Goal: Information Seeking & Learning: Learn about a topic

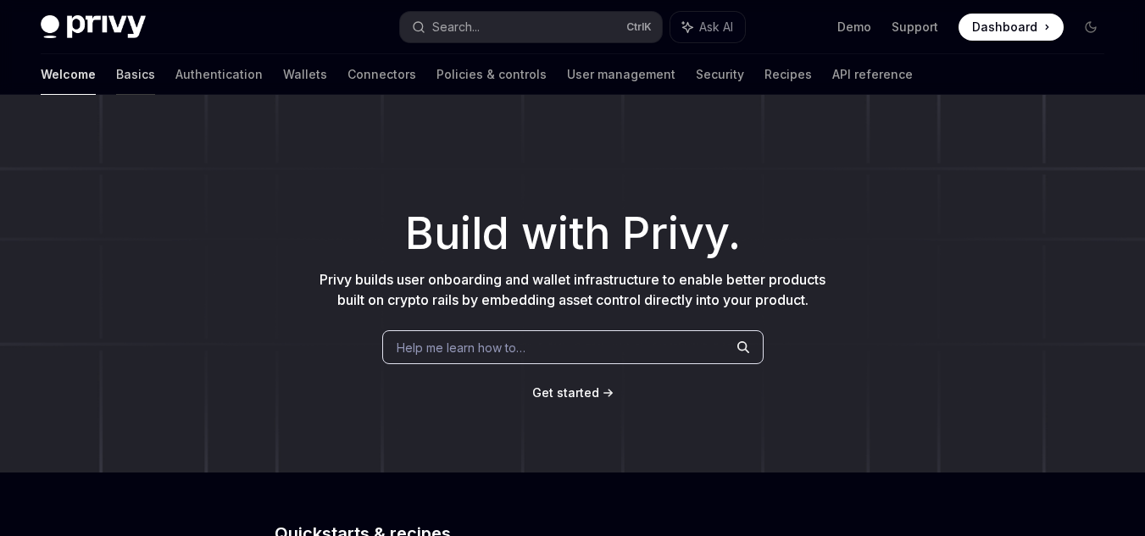
click at [116, 66] on link "Basics" at bounding box center [135, 74] width 39 height 41
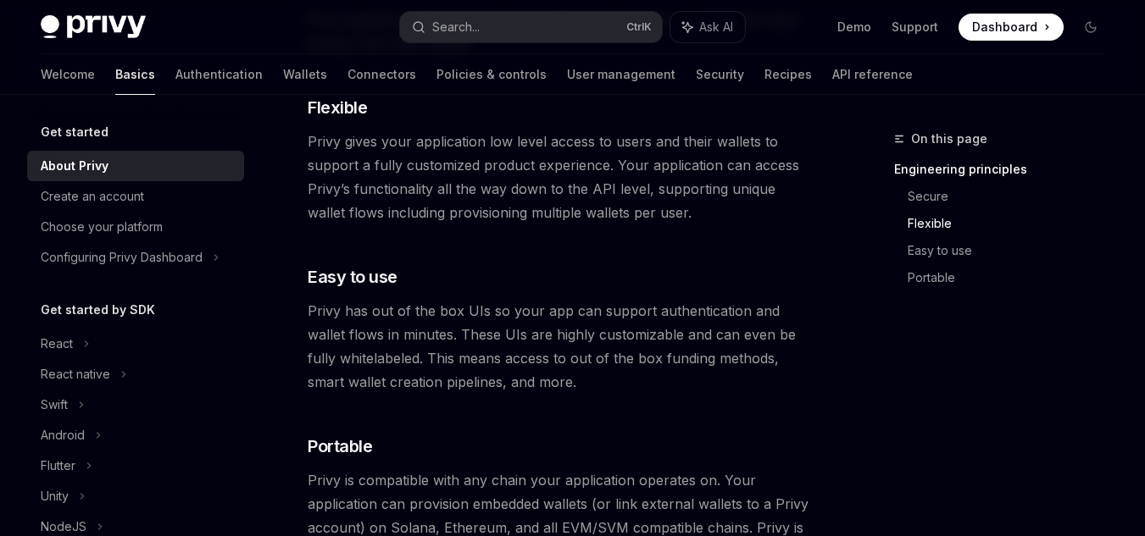
scroll to position [987, 0]
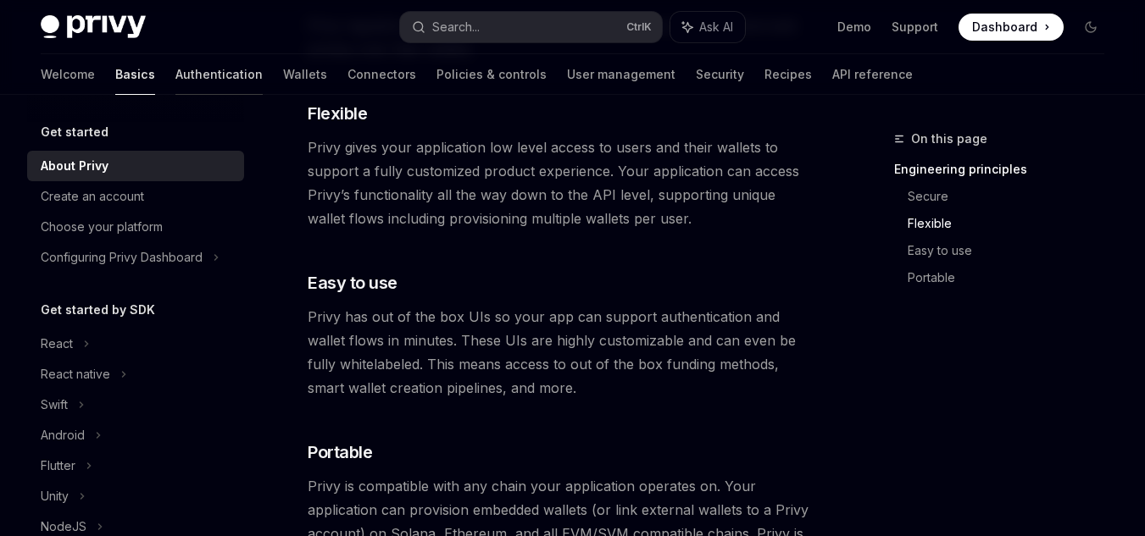
click at [175, 66] on link "Authentication" at bounding box center [218, 74] width 87 height 41
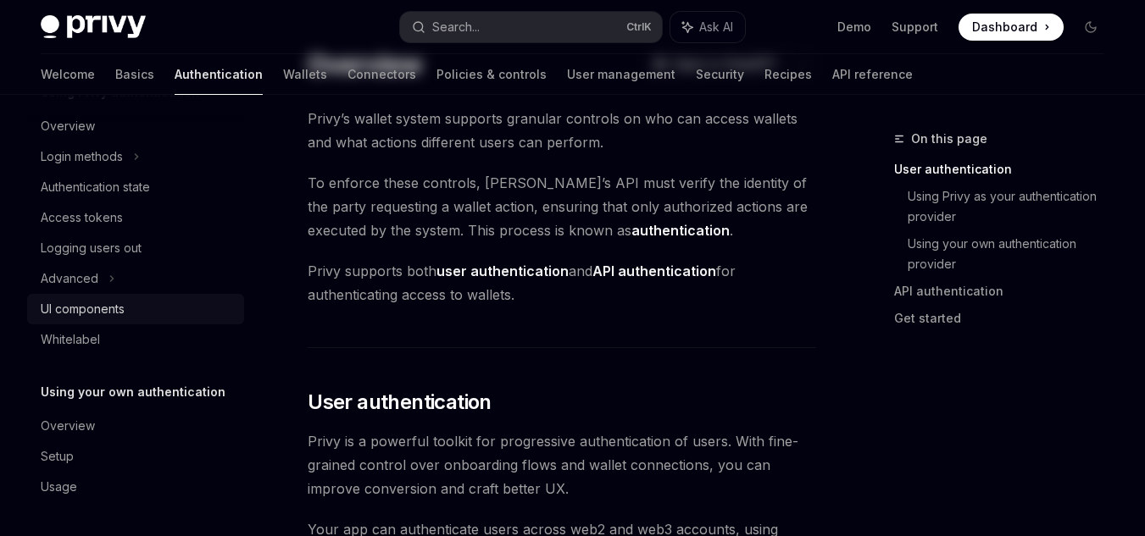
scroll to position [170, 0]
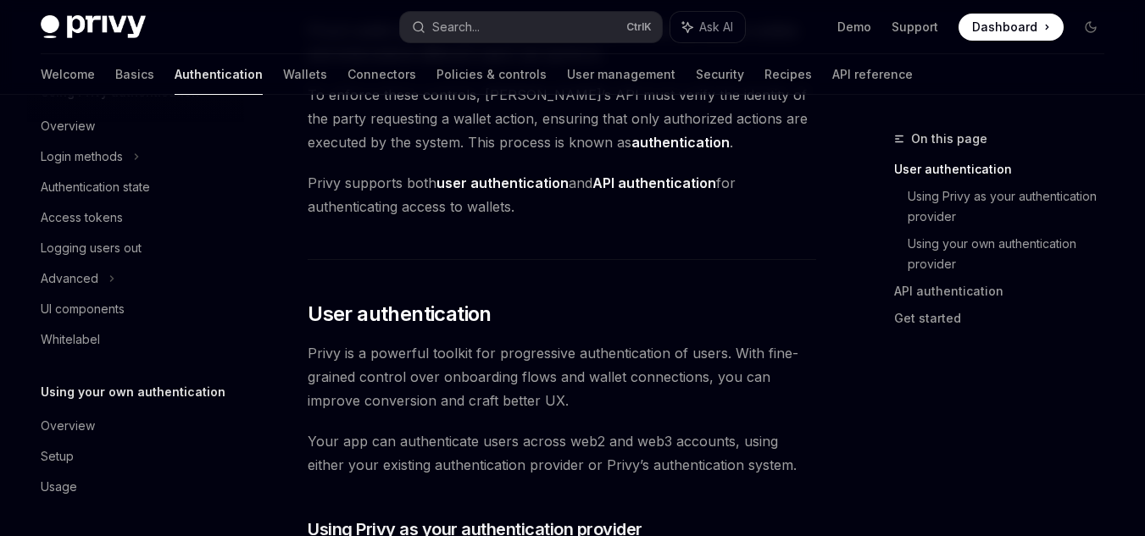
drag, startPoint x: 181, startPoint y: 320, endPoint x: 336, endPoint y: 259, distance: 165.6
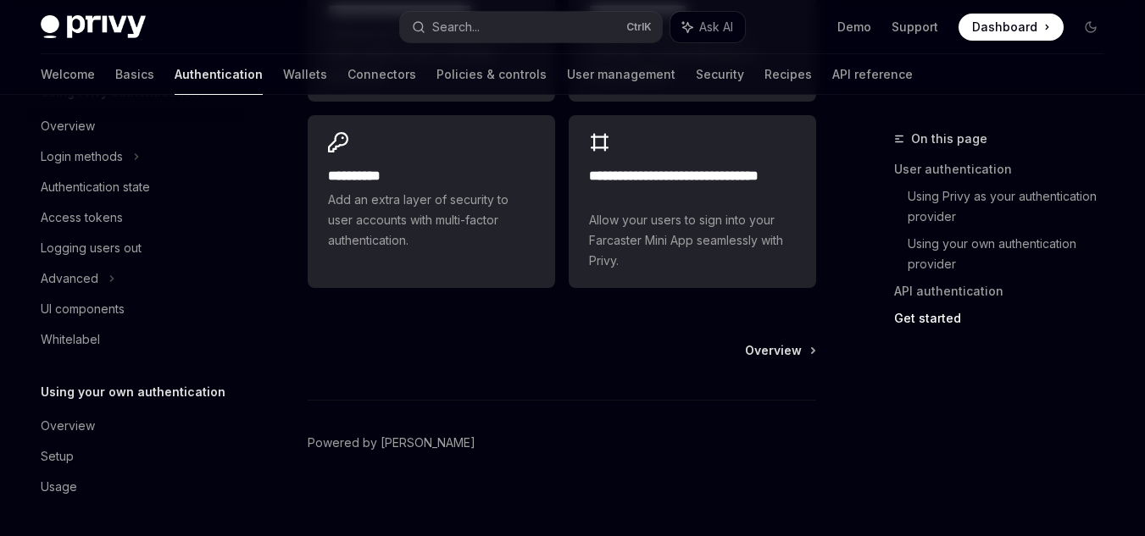
scroll to position [1723, 0]
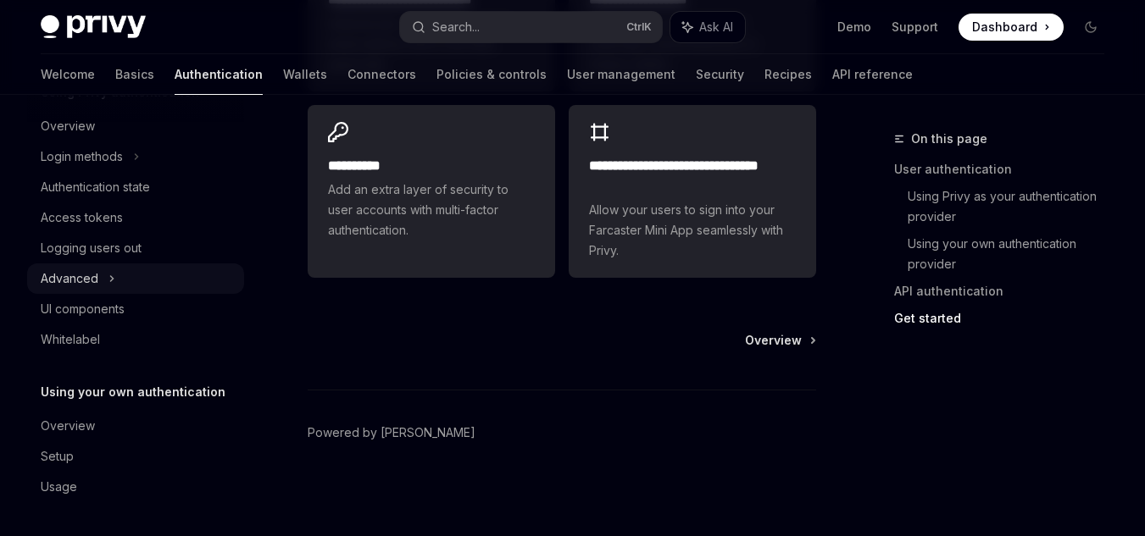
click at [116, 280] on div "Advanced" at bounding box center [135, 279] width 217 height 31
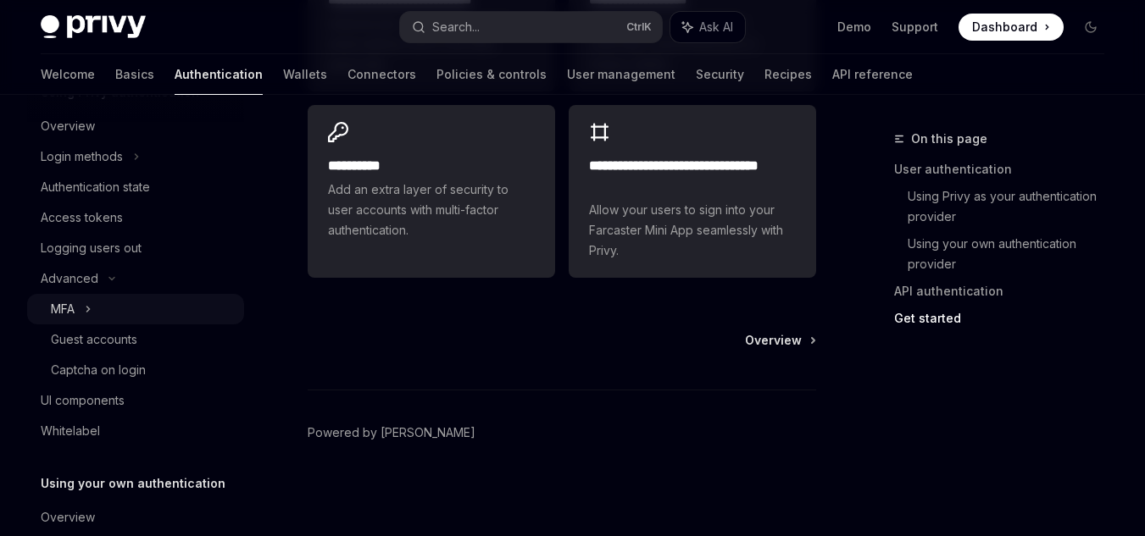
click at [96, 308] on div "MFA" at bounding box center [135, 309] width 217 height 31
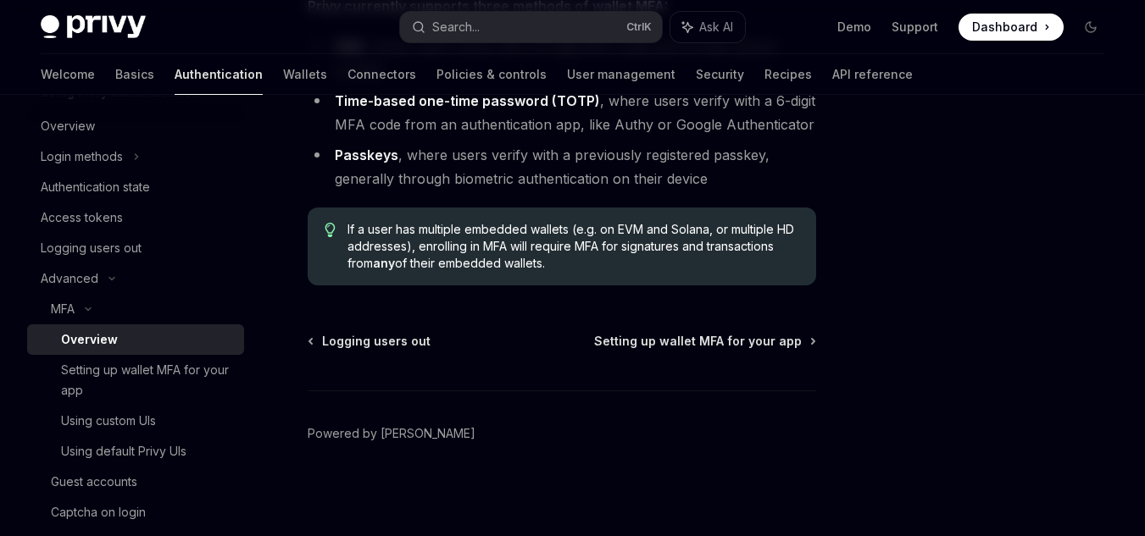
scroll to position [869, 0]
click at [283, 78] on link "Wallets" at bounding box center [305, 74] width 44 height 41
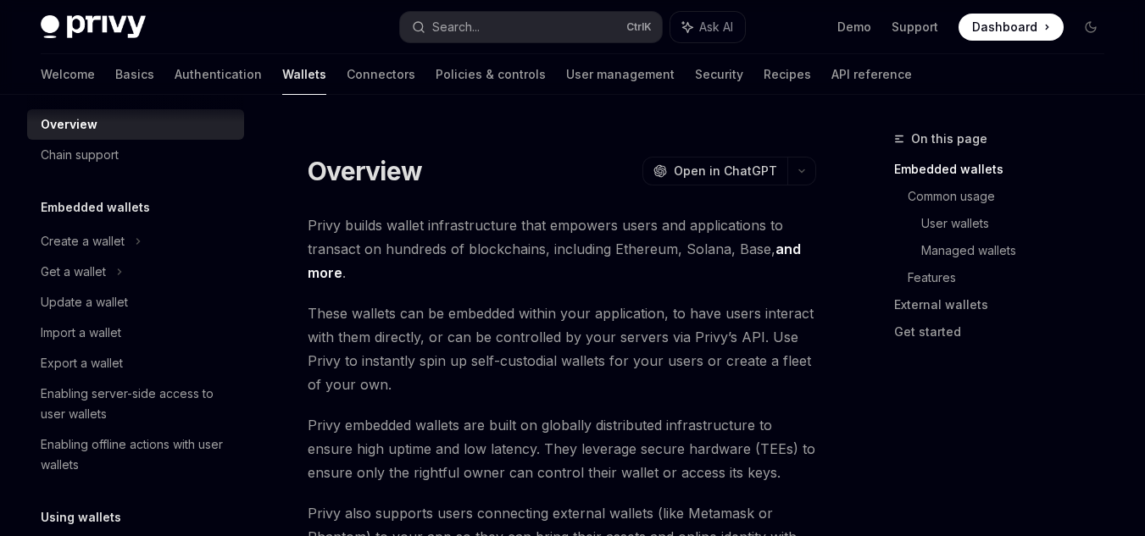
scroll to position [85, 0]
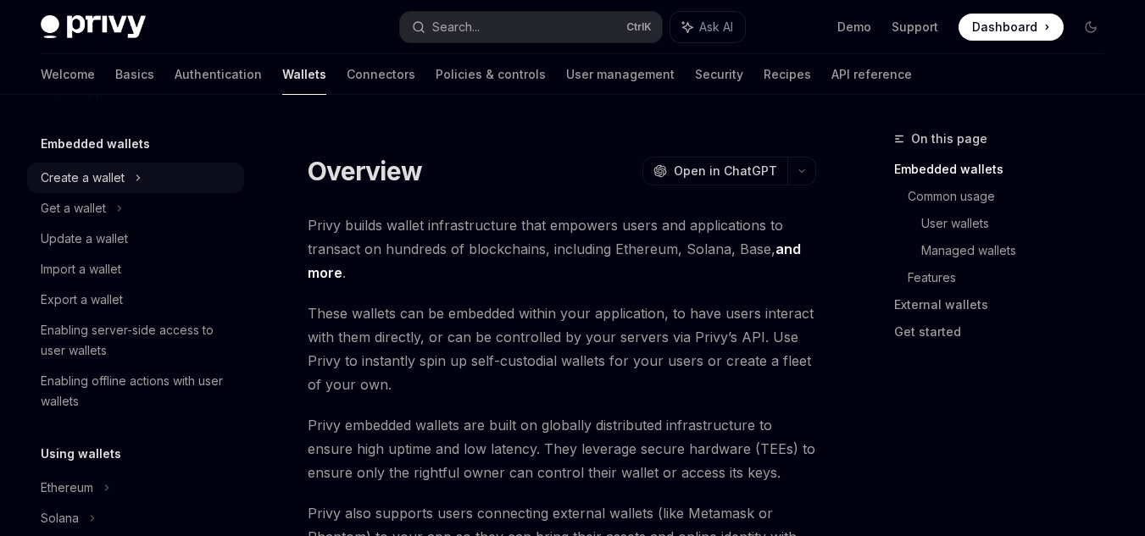
click at [140, 173] on icon at bounding box center [138, 178] width 7 height 20
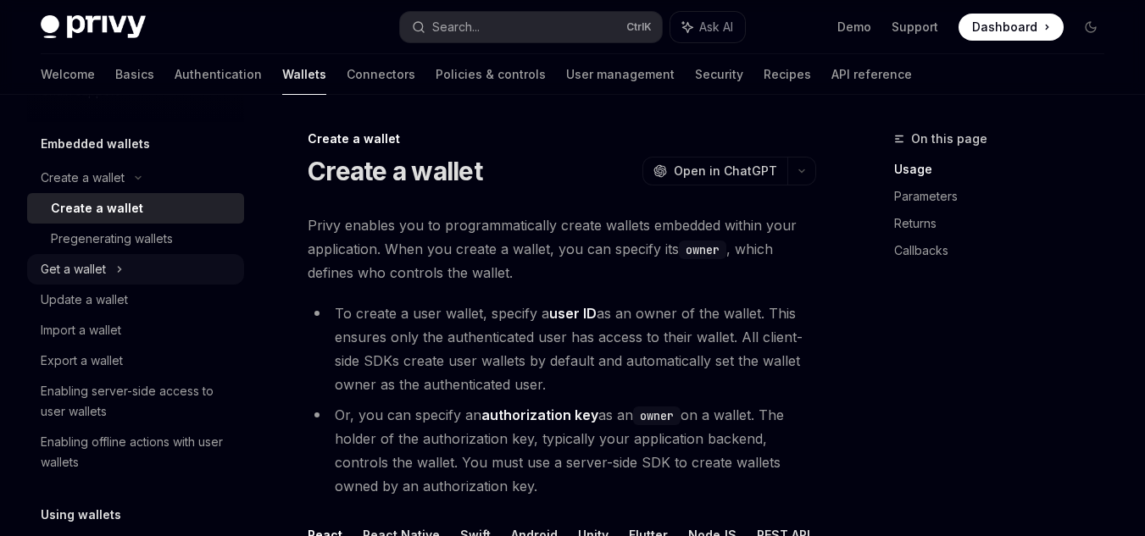
click at [124, 264] on div "Get a wallet" at bounding box center [135, 269] width 217 height 31
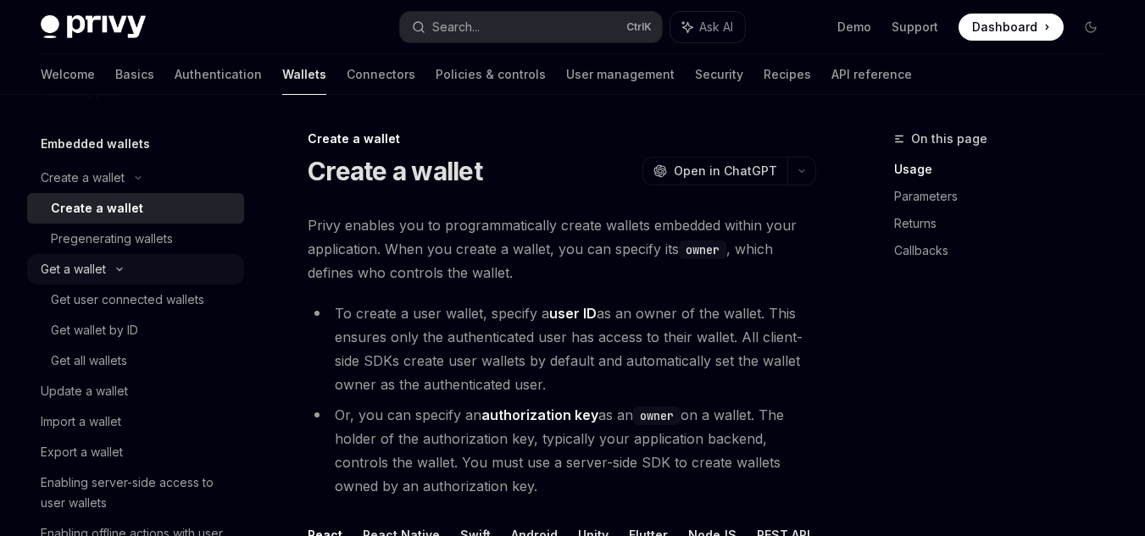
type textarea "*"
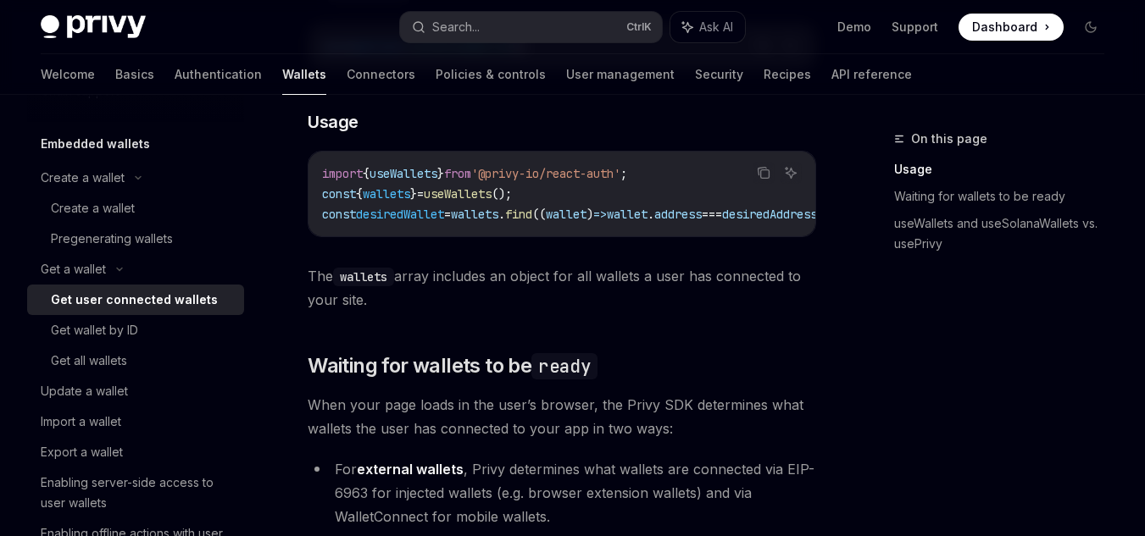
scroll to position [848, 0]
